Goal: Transaction & Acquisition: Purchase product/service

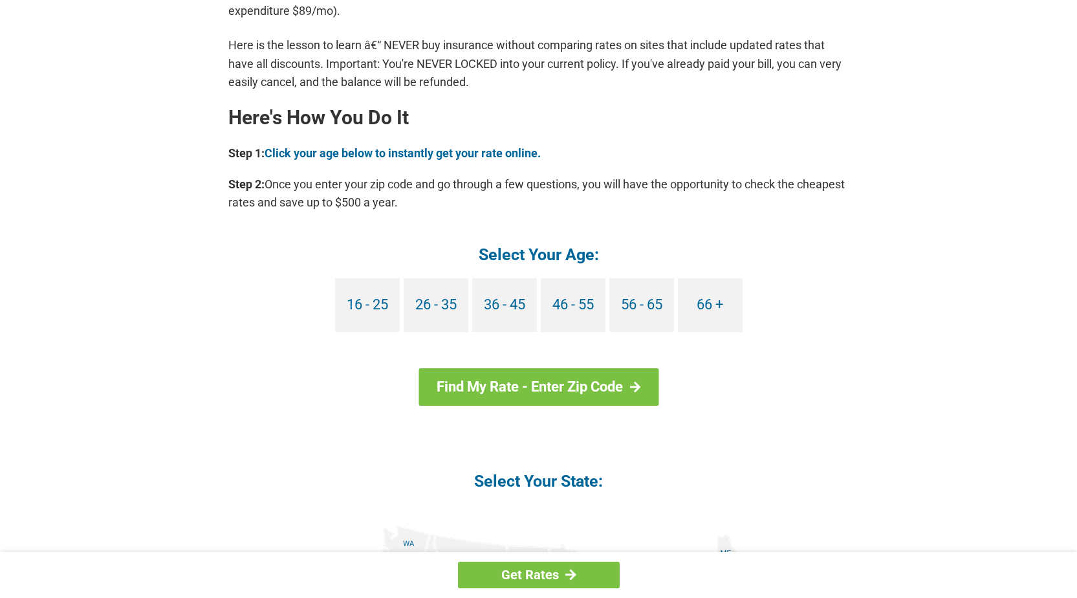
scroll to position [1100, 0]
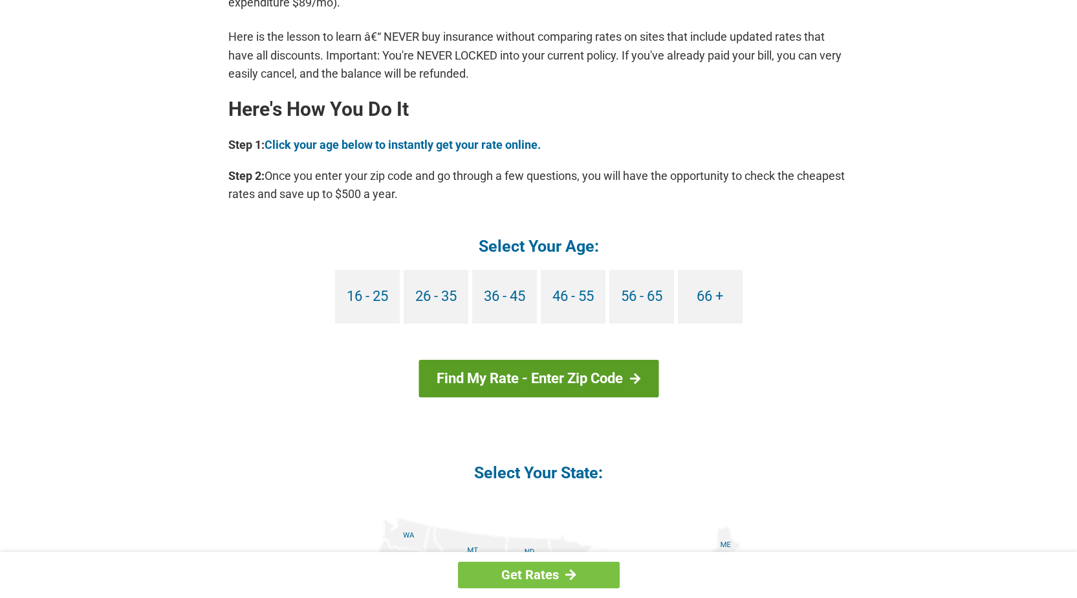
click at [503, 371] on link "Find My Rate - Enter Zip Code" at bounding box center [538, 379] width 240 height 38
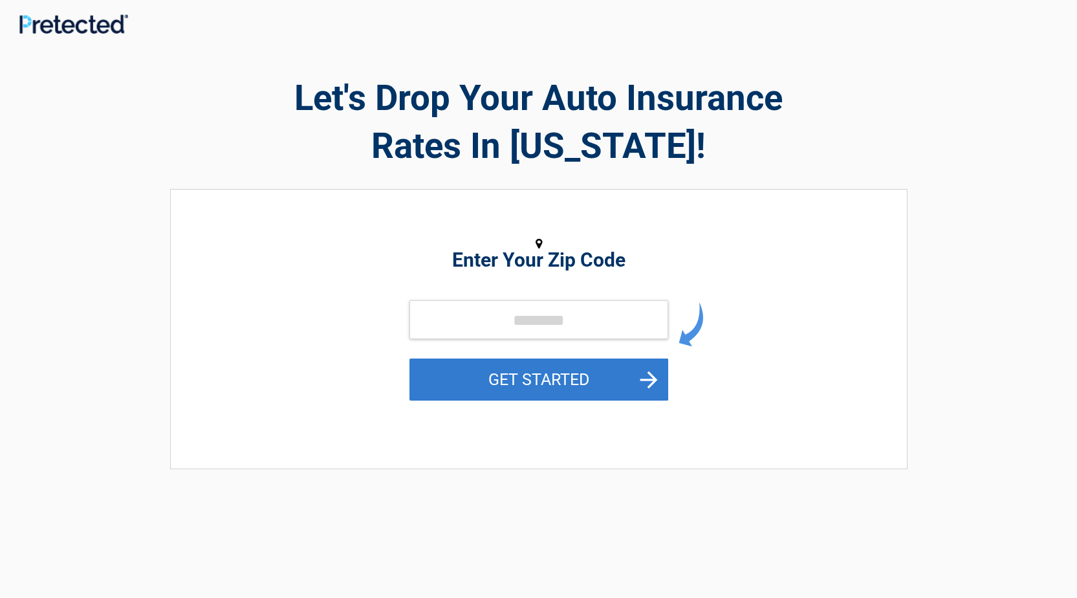
click at [554, 362] on button "GET STARTED" at bounding box center [538, 379] width 259 height 42
click at [483, 393] on button "GET STARTED" at bounding box center [538, 379] width 259 height 42
click at [498, 385] on button "GET STARTED" at bounding box center [538, 379] width 259 height 42
